Goal: Transaction & Acquisition: Book appointment/travel/reservation

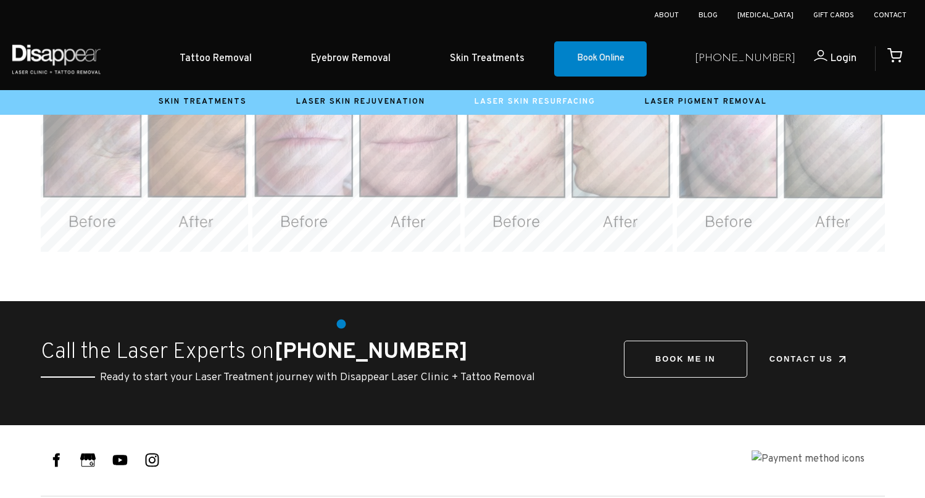
scroll to position [2321, 0]
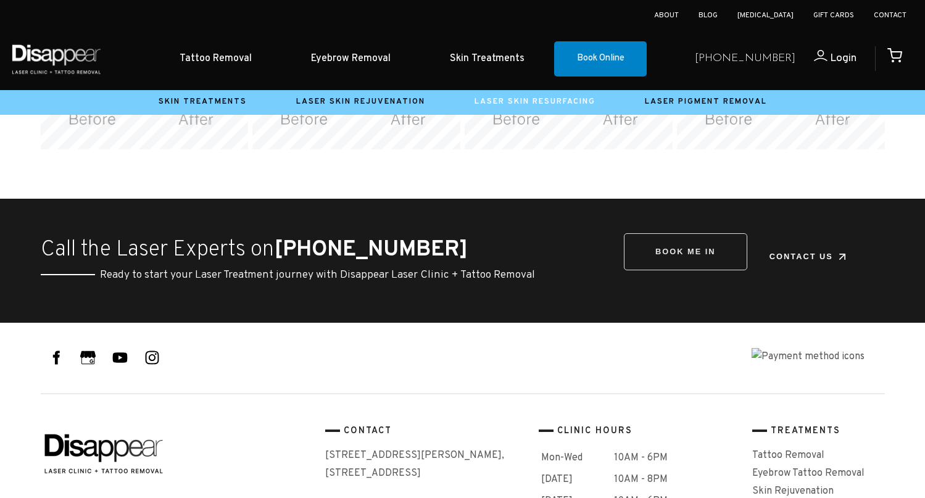
click at [679, 236] on link "BOOK ME IN" at bounding box center [685, 252] width 123 height 38
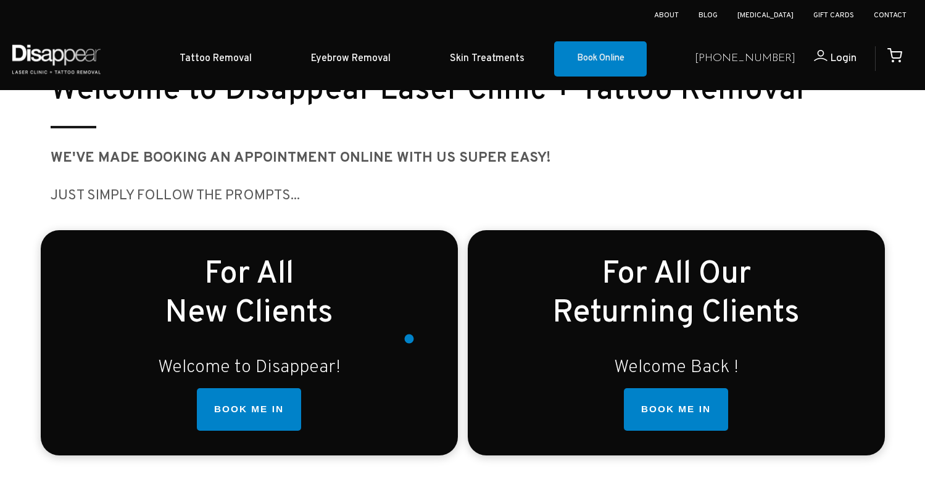
scroll to position [287, 0]
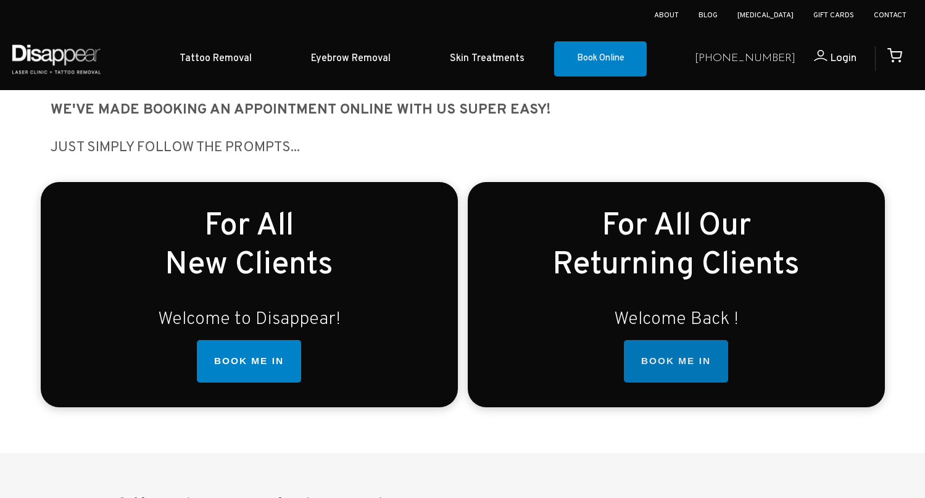
click at [681, 357] on link "BOOK ME IN" at bounding box center [676, 361] width 104 height 43
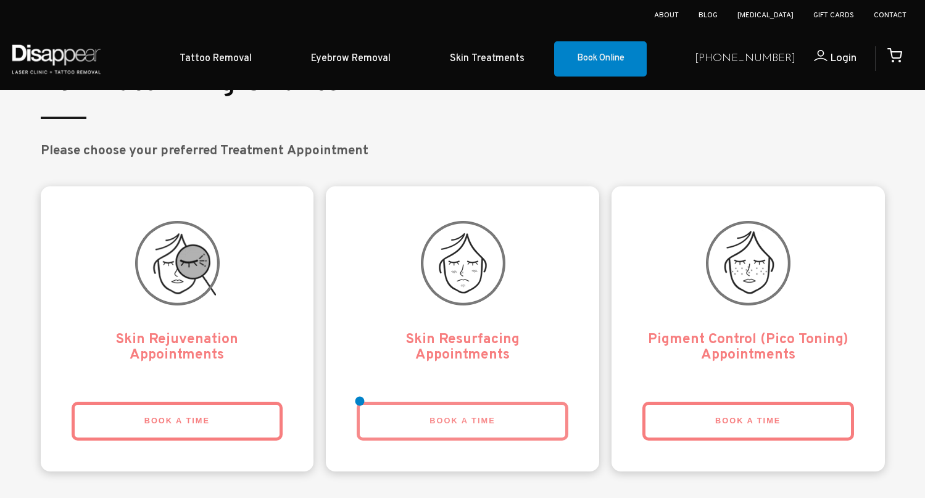
scroll to position [2614, 0]
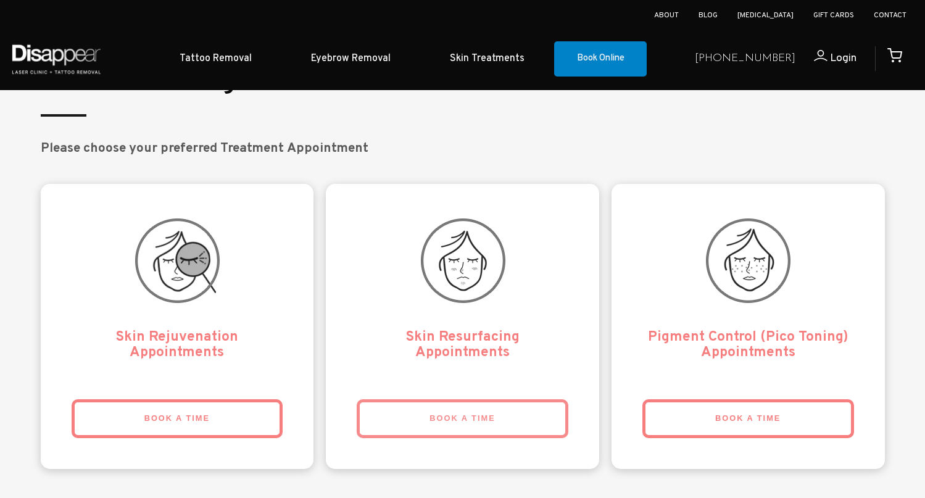
click at [425, 399] on link "BOOK A TIME" at bounding box center [463, 418] width 212 height 39
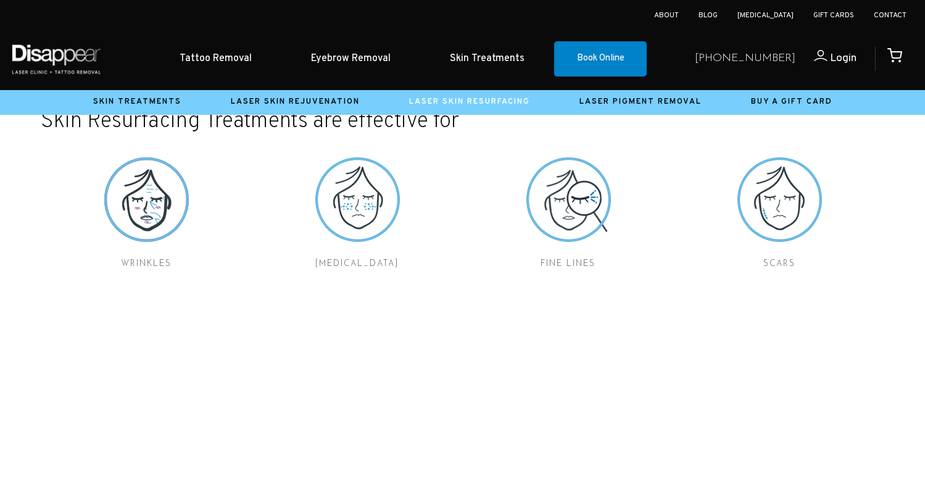
scroll to position [201, 0]
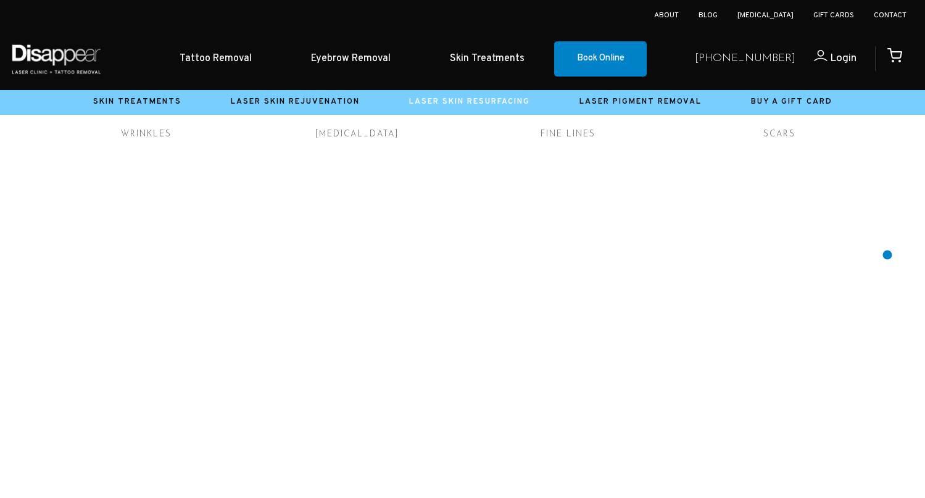
scroll to position [36, 0]
